Goal: Task Accomplishment & Management: Manage account settings

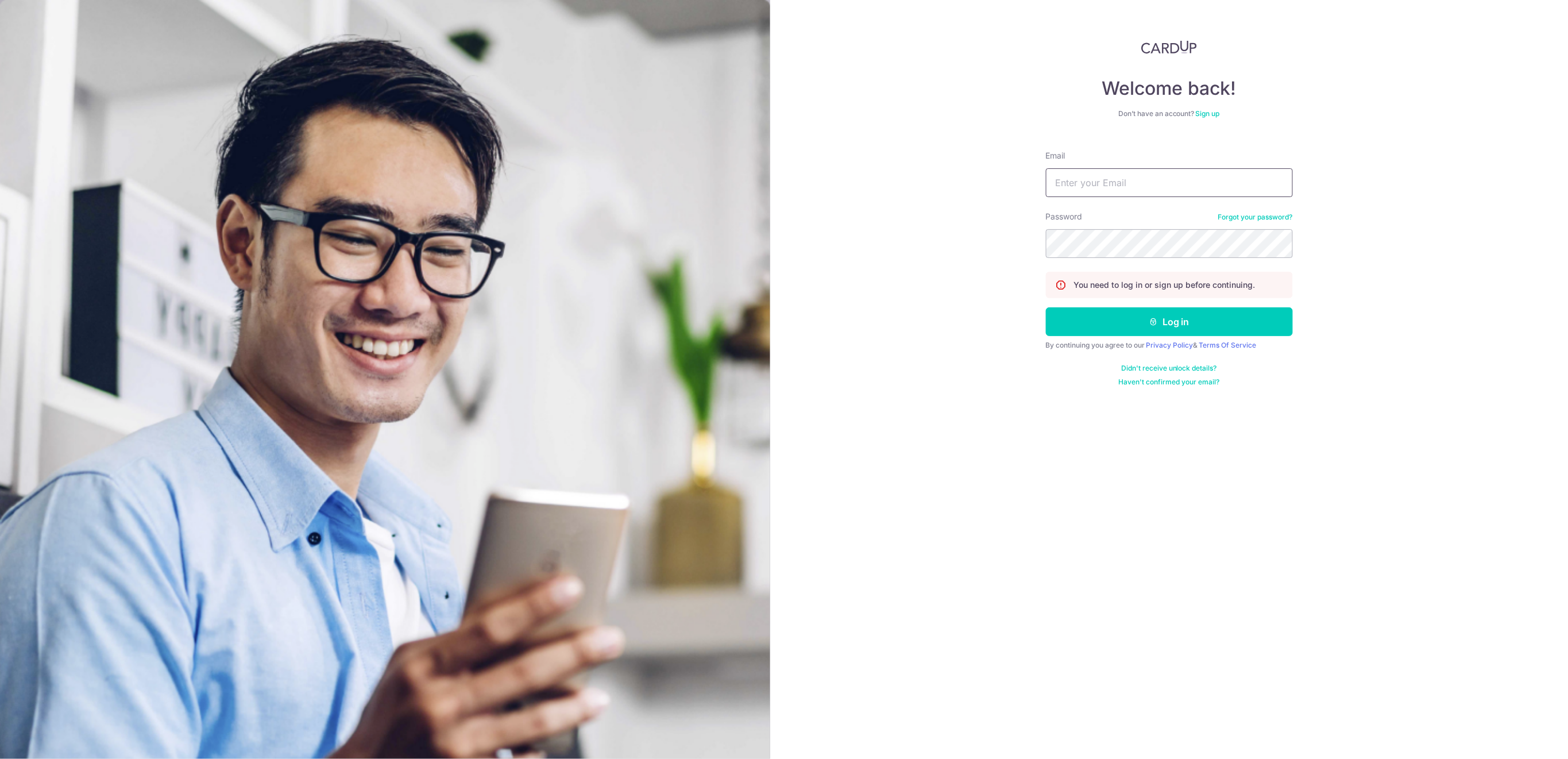
click at [1209, 184] on input "Email" at bounding box center [1169, 183] width 247 height 29
type input "[EMAIL_ADDRESS][DOMAIN_NAME]"
click at [1167, 323] on button "Log in" at bounding box center [1169, 321] width 247 height 29
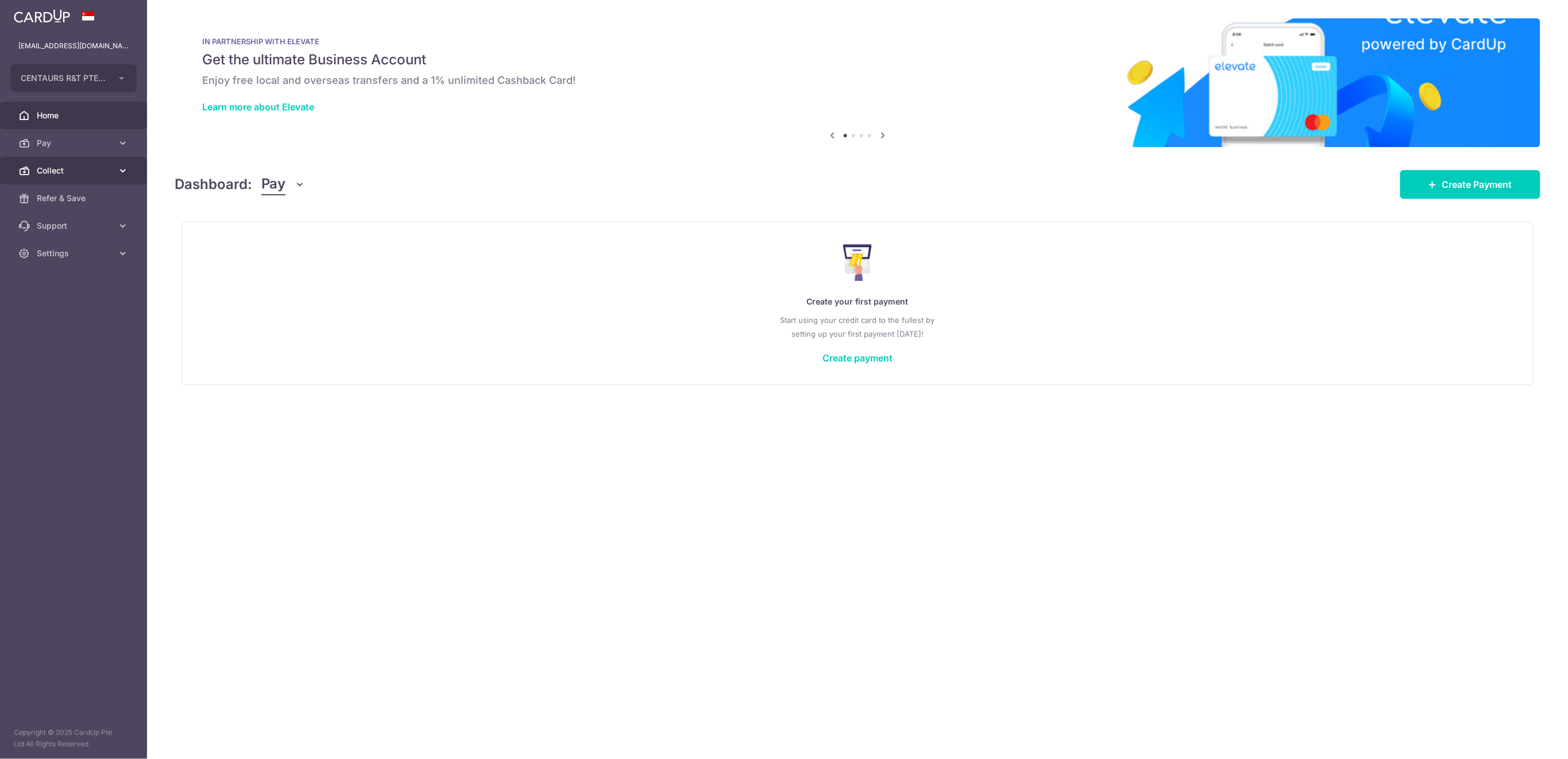
click at [85, 171] on span "Collect" at bounding box center [75, 170] width 76 height 11
click at [83, 197] on span "Dashboard" at bounding box center [75, 198] width 76 height 11
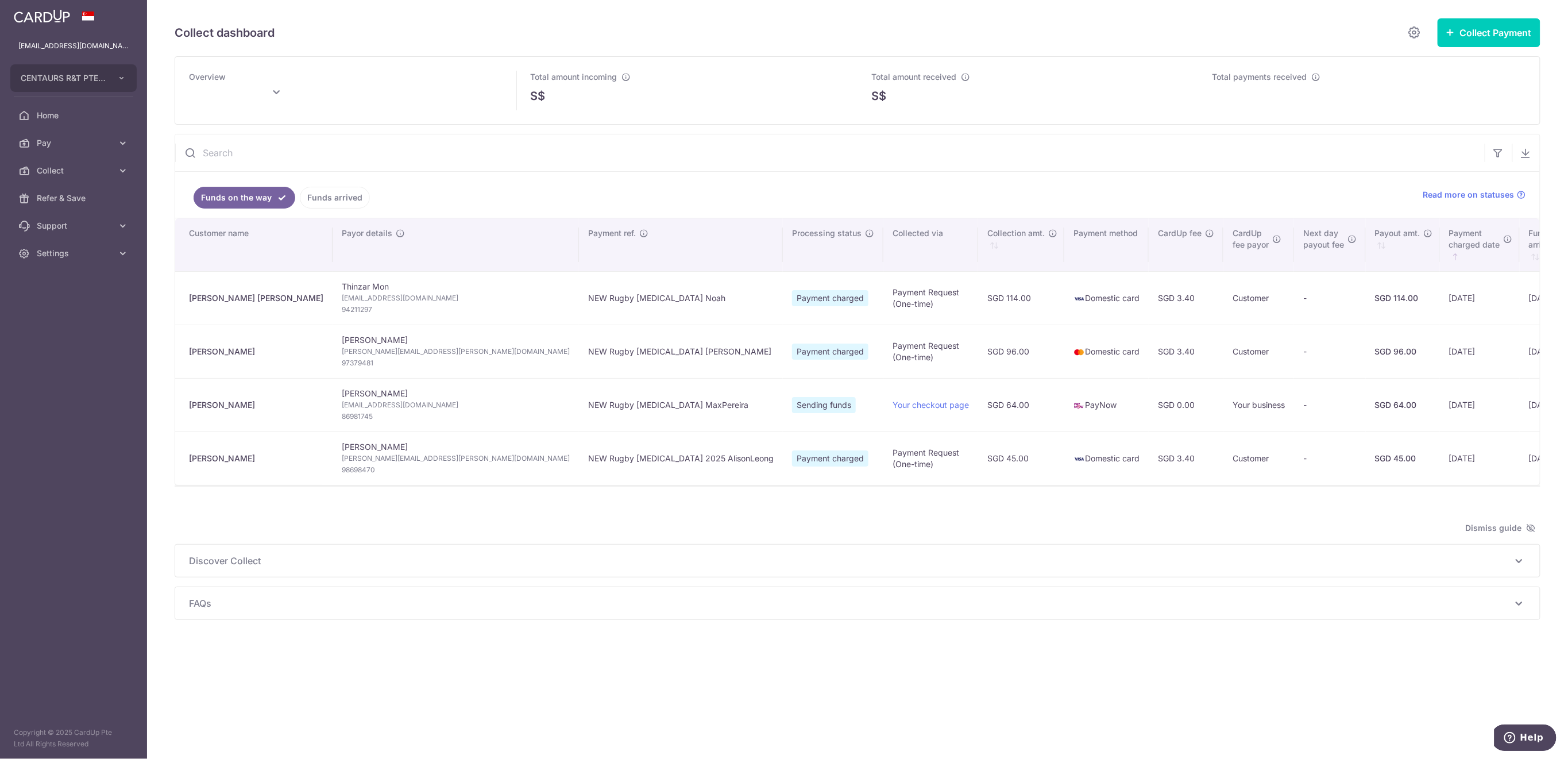
type input "[DATE]"
